Goal: Check status: Check status

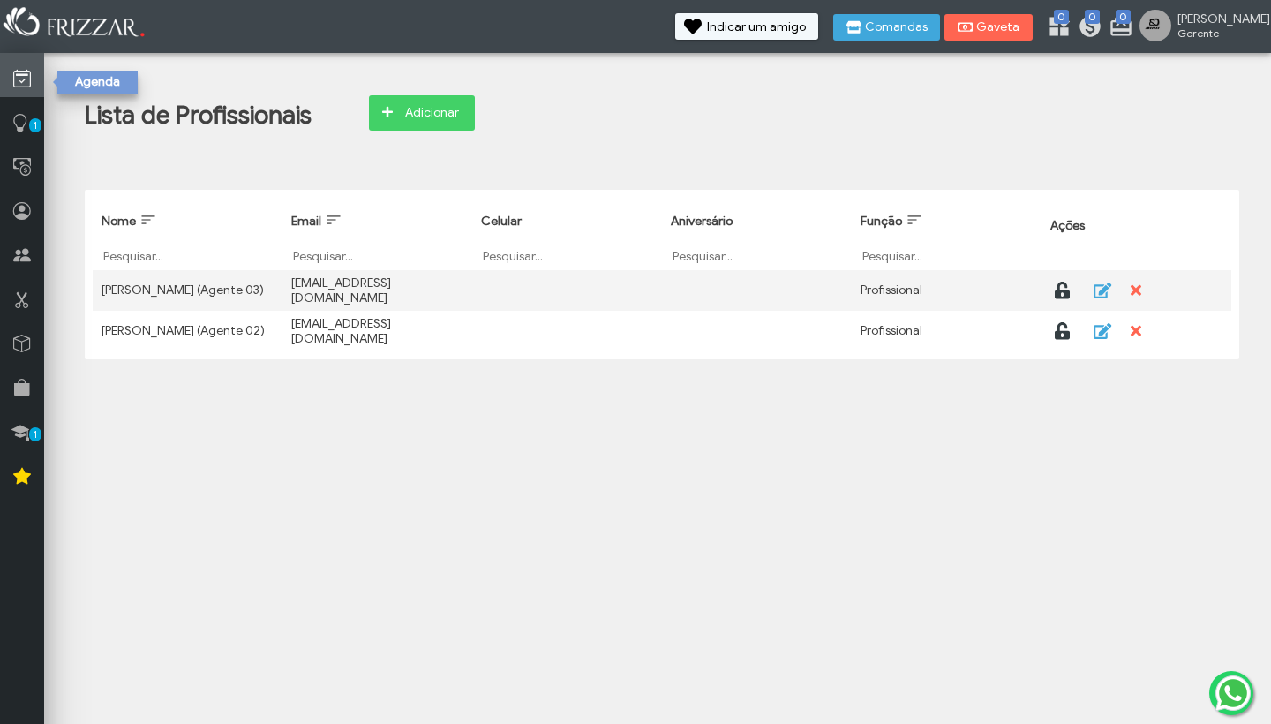
click at [21, 79] on icon at bounding box center [22, 79] width 18 height 22
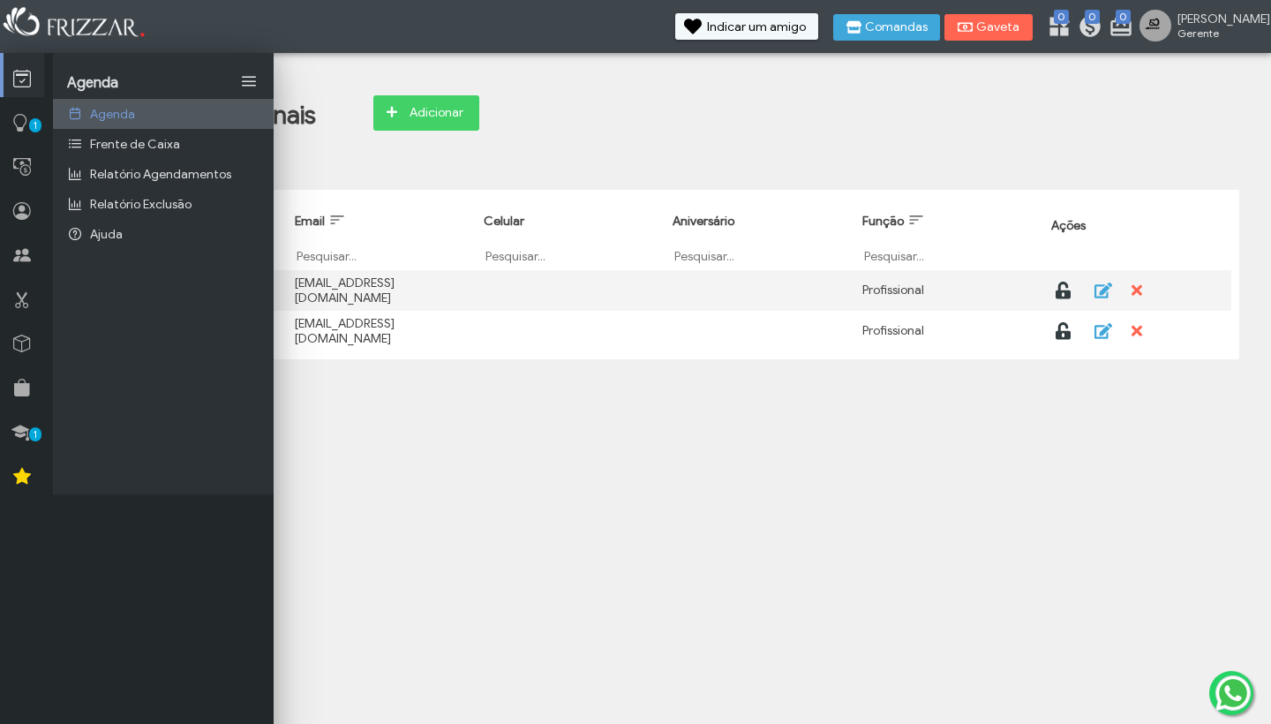
click at [108, 111] on span "Agenda" at bounding box center [112, 114] width 45 height 15
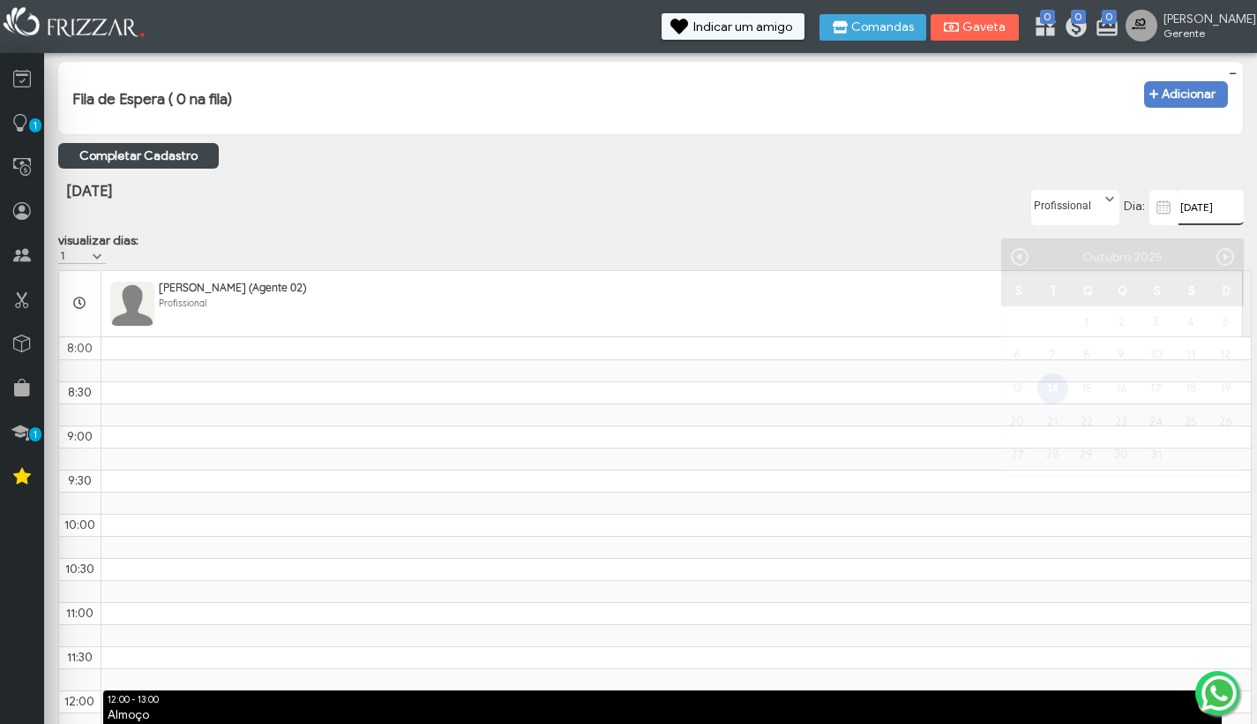
click at [1184, 221] on input "14/10/2025" at bounding box center [1211, 207] width 65 height 35
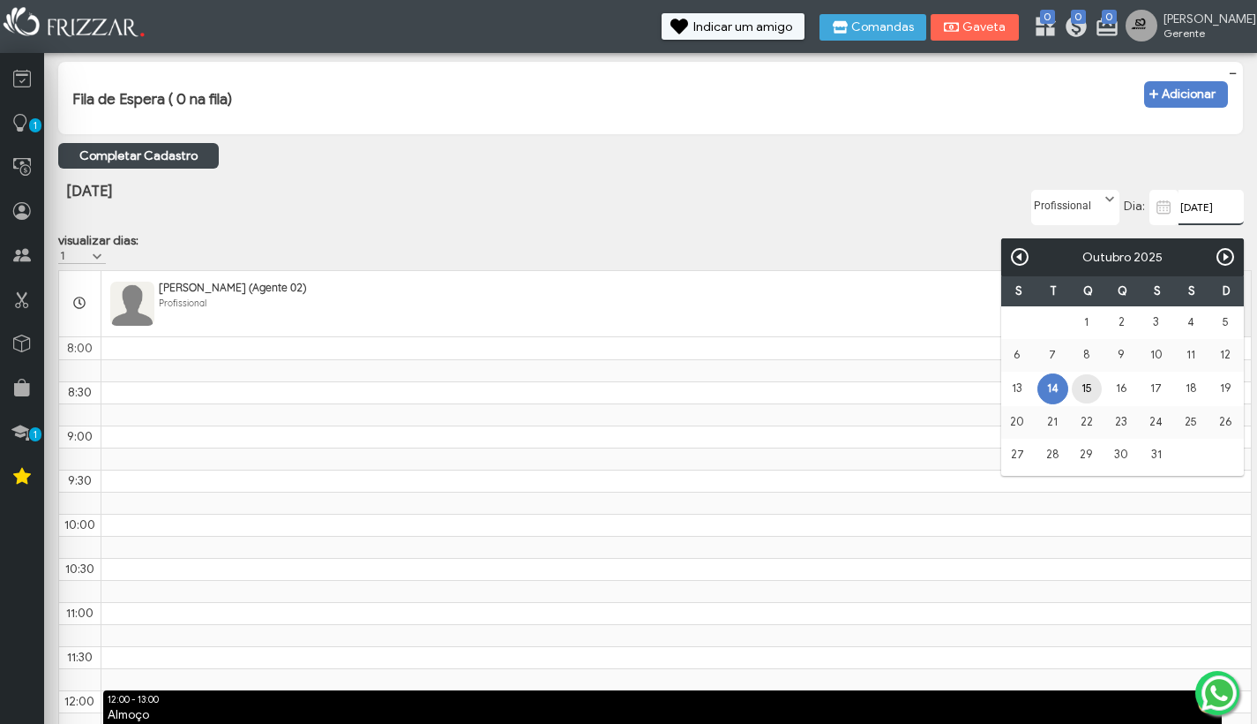
click at [1084, 386] on link "15" at bounding box center [1086, 388] width 29 height 29
type input "15/10/2025"
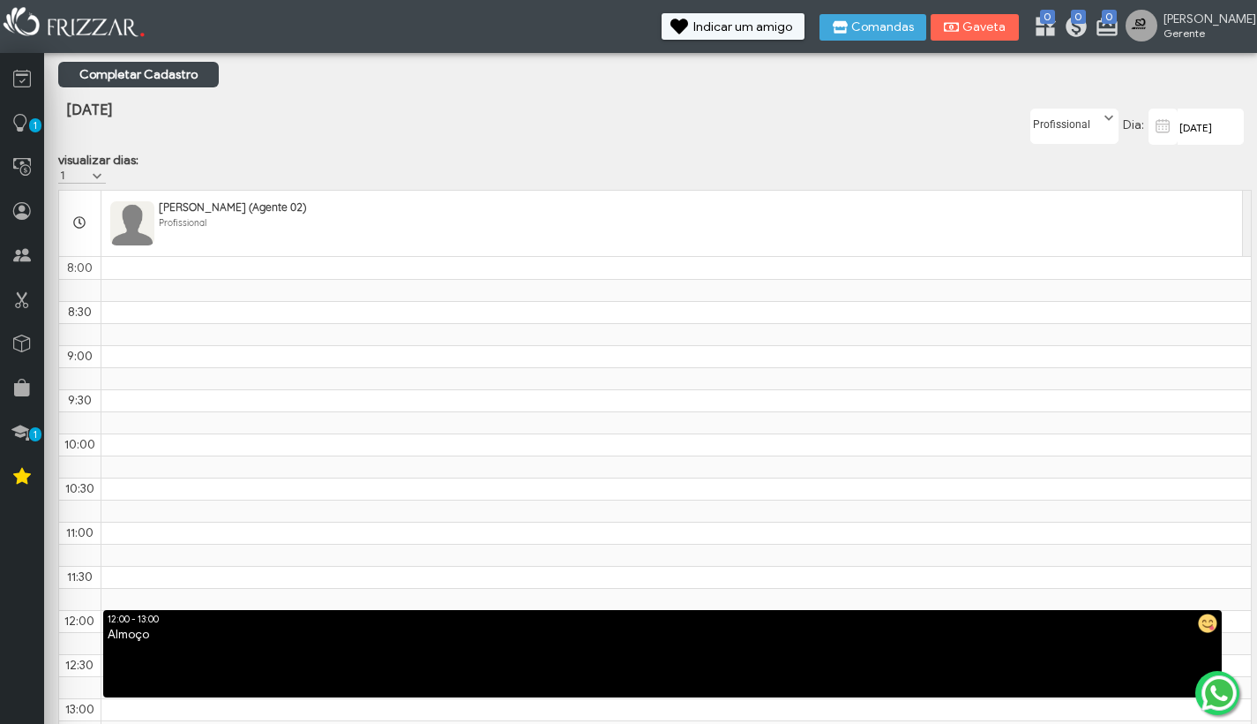
click at [1109, 120] on span at bounding box center [1109, 118] width 18 height 18
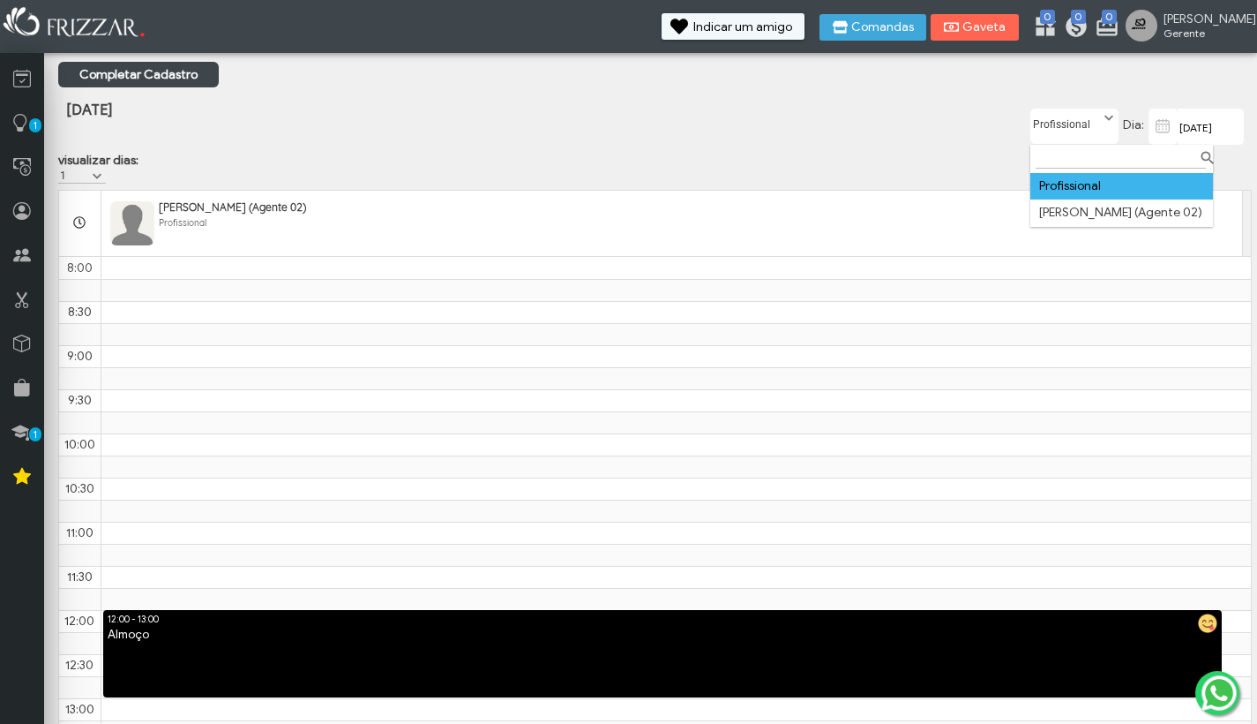
click at [1093, 183] on li "Profissional" at bounding box center [1122, 186] width 183 height 26
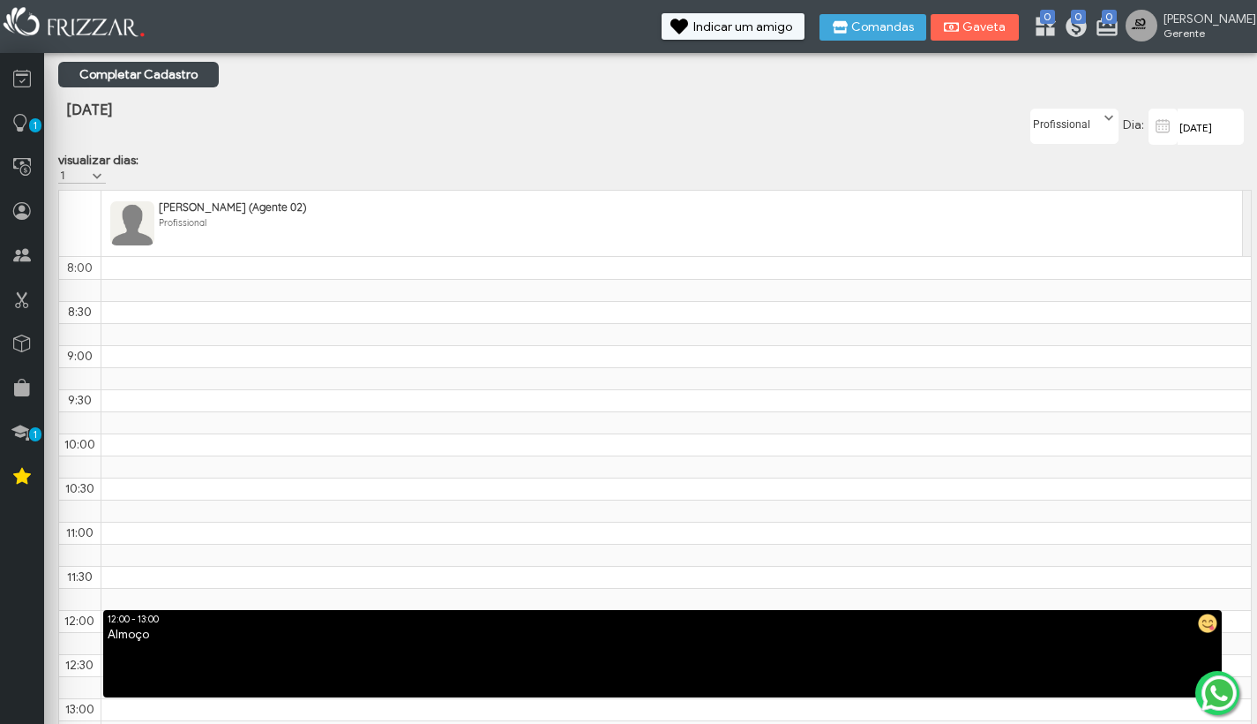
scroll to position [665, 0]
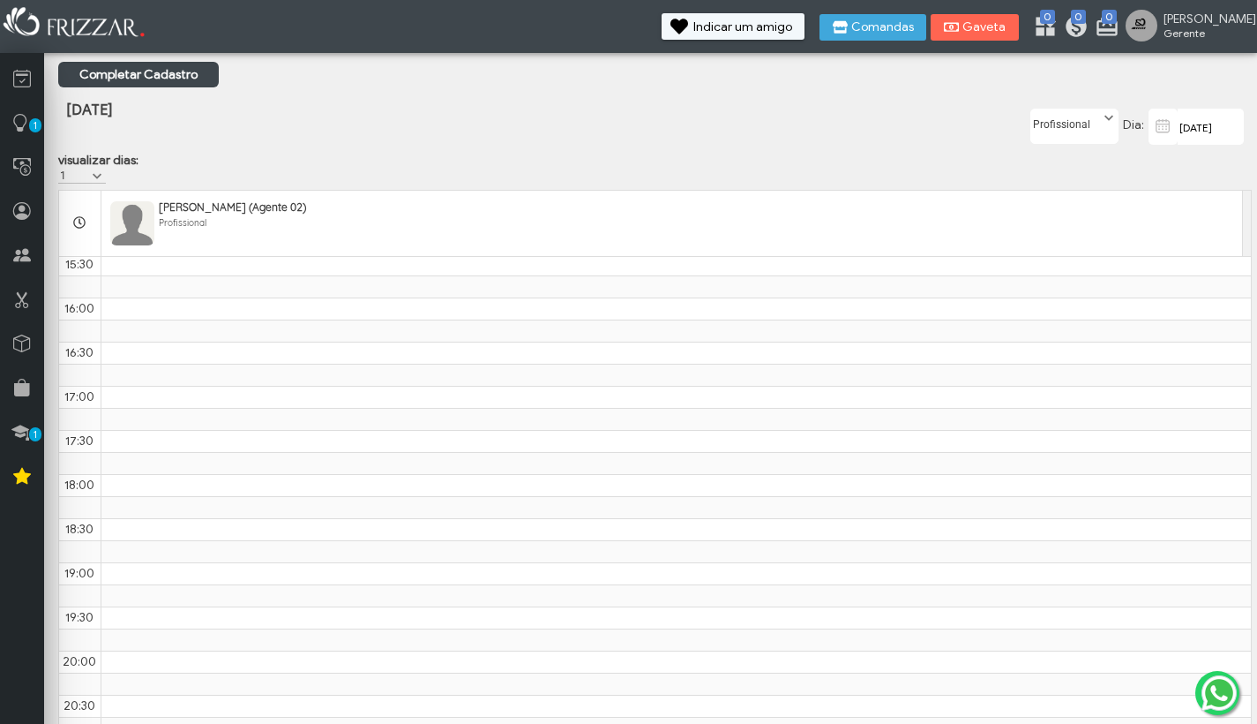
click at [1108, 113] on span at bounding box center [1109, 118] width 18 height 18
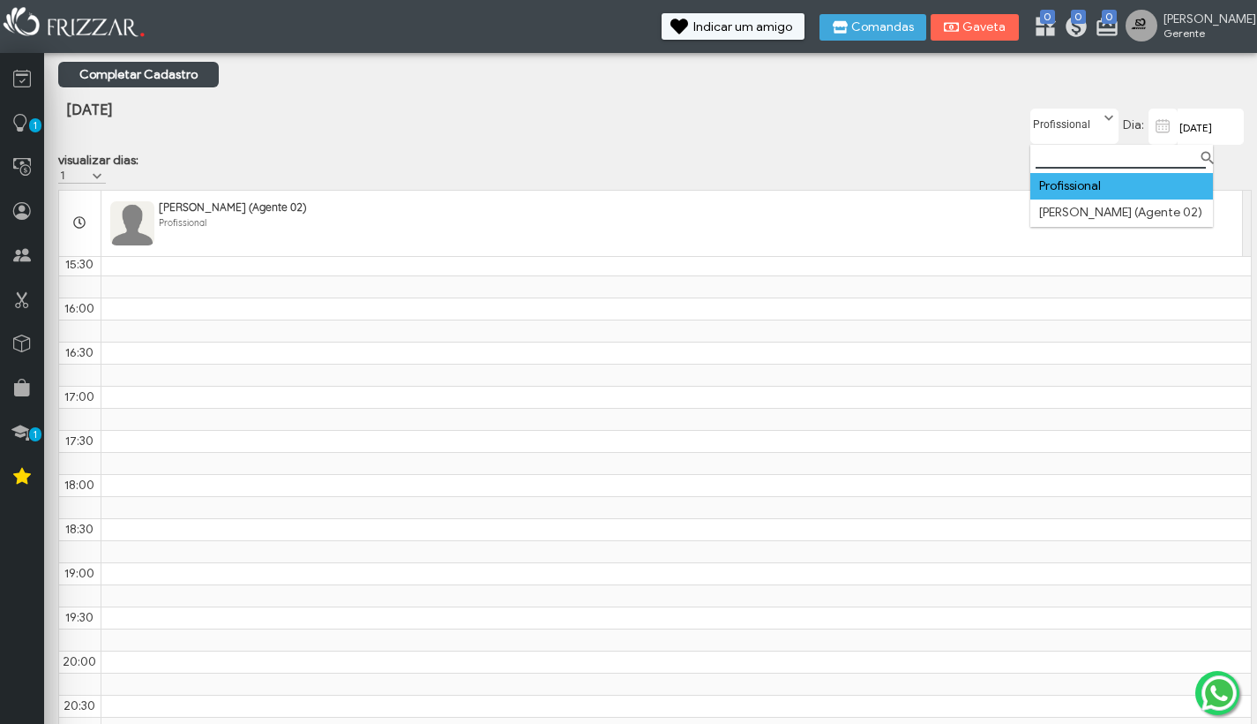
click at [1080, 150] on input "Filtro" at bounding box center [1121, 159] width 170 height 19
type input "c"
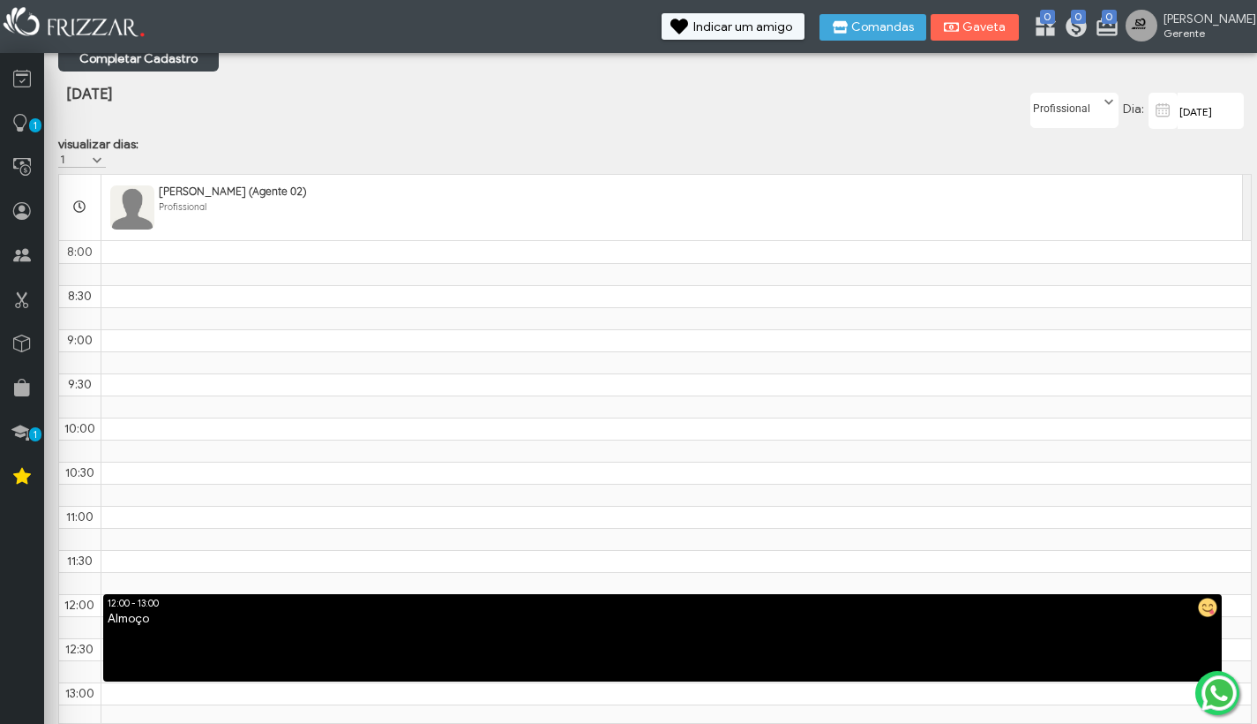
scroll to position [26, 0]
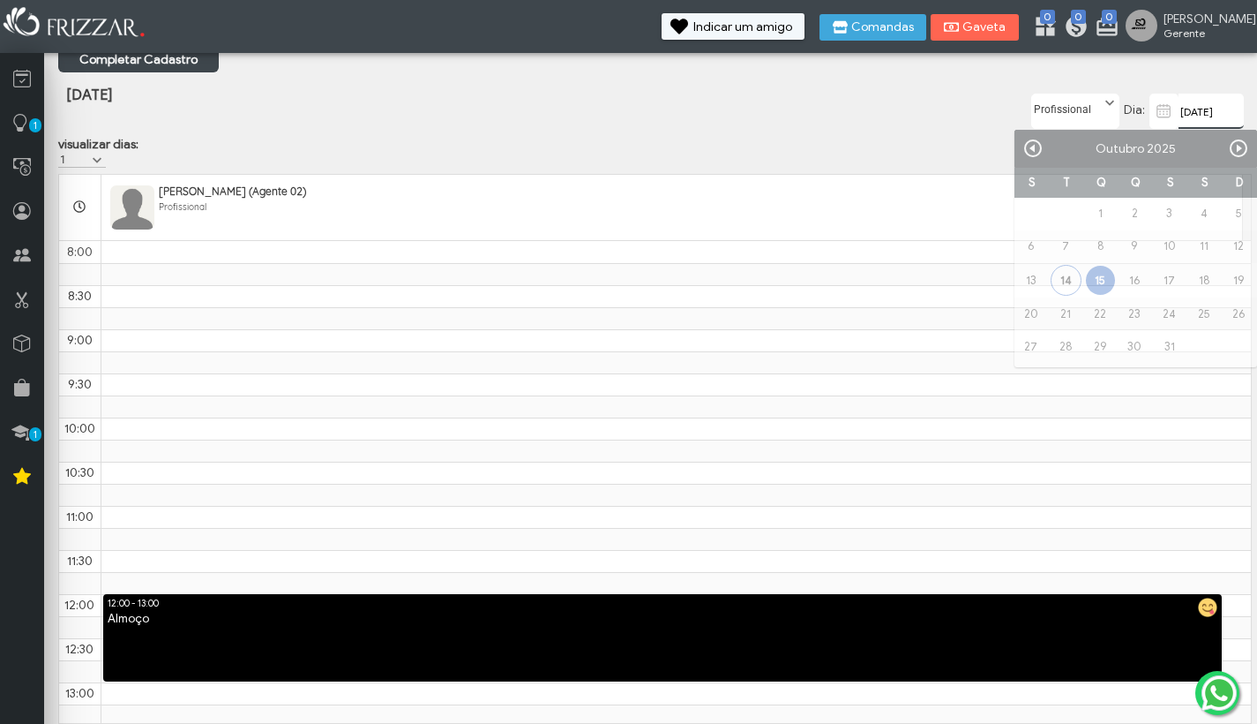
click at [1189, 105] on input "15/10/2025" at bounding box center [1211, 111] width 65 height 35
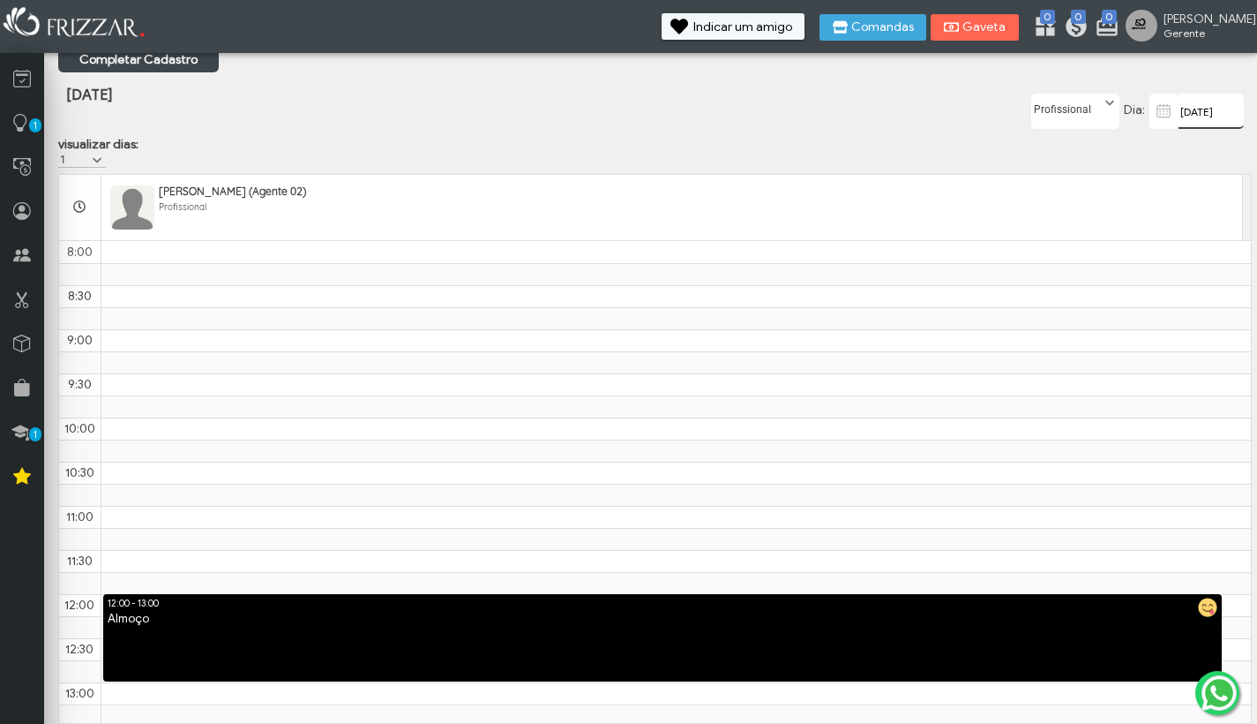
click at [1189, 105] on input "15/10/2025" at bounding box center [1211, 111] width 65 height 35
click at [1186, 100] on input "15/10/2025" at bounding box center [1211, 111] width 65 height 35
click at [23, 251] on icon at bounding box center [22, 255] width 18 height 22
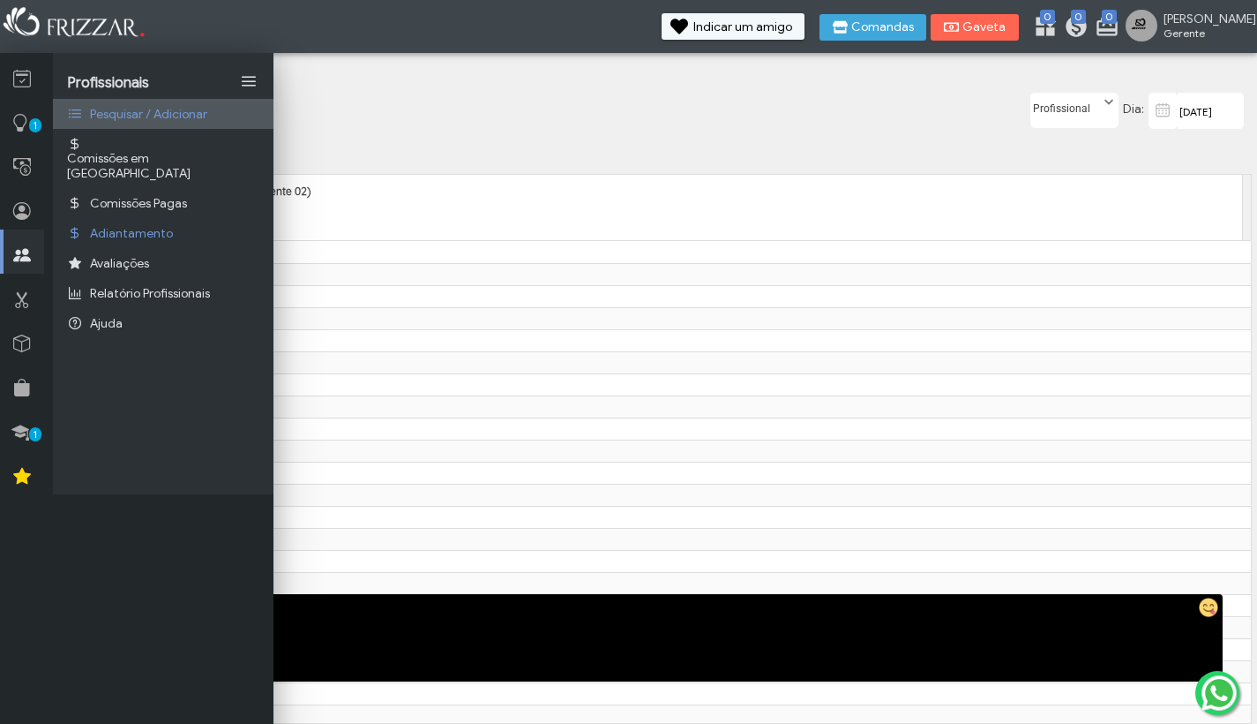
click at [193, 120] on span "Pesquisar / Adicionar" at bounding box center [148, 114] width 117 height 15
